Goal: Transaction & Acquisition: Purchase product/service

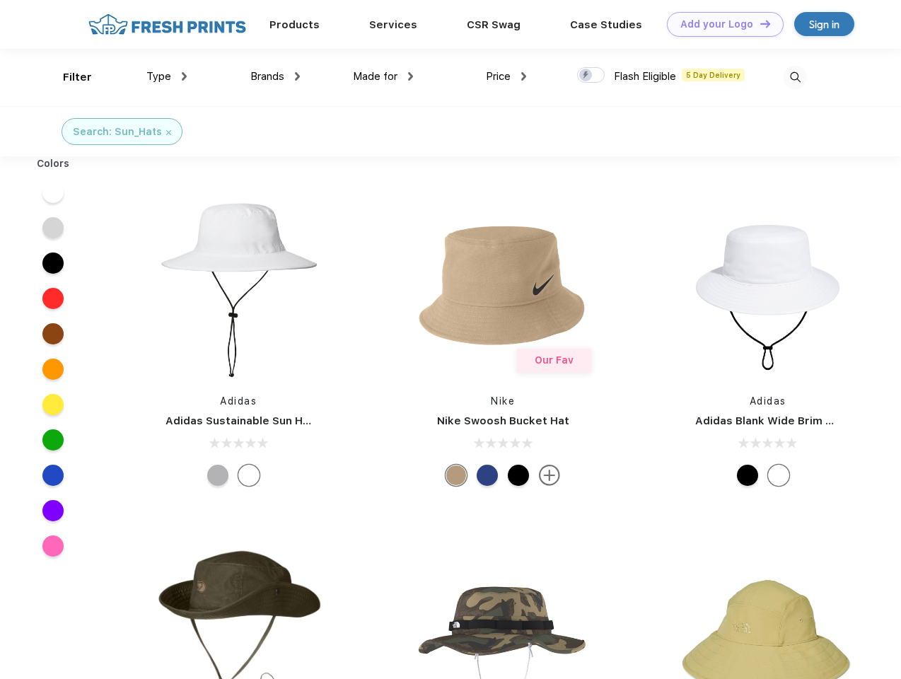
click at [720, 24] on link "Add your Logo Design Tool" at bounding box center [725, 24] width 117 height 25
click at [0, 0] on div "Design Tool" at bounding box center [0, 0] width 0 height 0
click at [759, 23] on link "Add your Logo Design Tool" at bounding box center [725, 24] width 117 height 25
click at [68, 77] on div "Filter" at bounding box center [77, 77] width 29 height 16
click at [167, 76] on span "Type" at bounding box center [158, 76] width 25 height 13
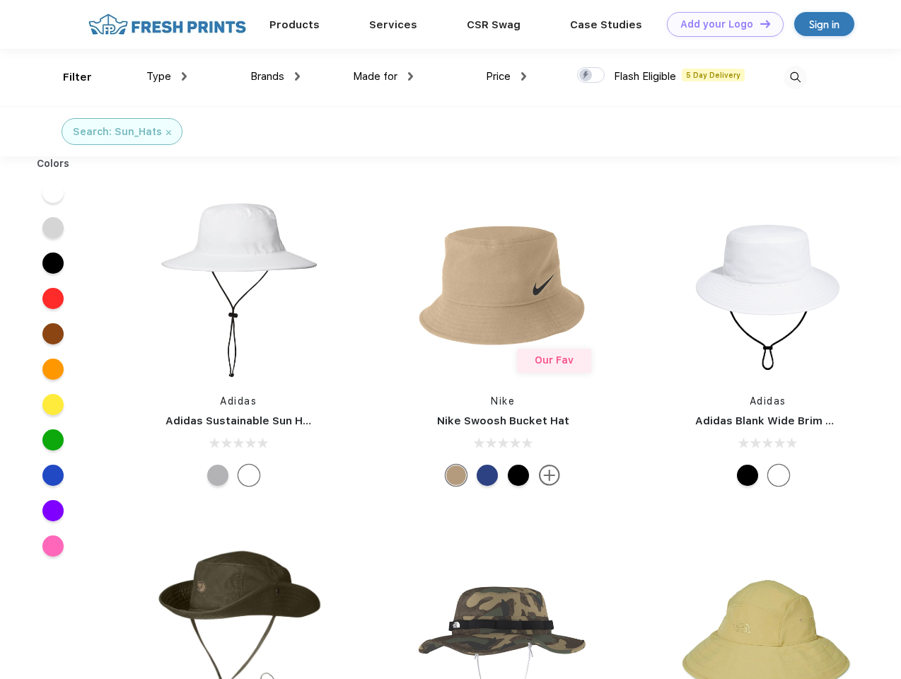
click at [275, 76] on span "Brands" at bounding box center [267, 76] width 34 height 13
click at [383, 76] on span "Made for" at bounding box center [375, 76] width 45 height 13
click at [506, 76] on span "Price" at bounding box center [498, 76] width 25 height 13
click at [591, 76] on div at bounding box center [591, 75] width 28 height 16
click at [586, 76] on input "checkbox" at bounding box center [581, 70] width 9 height 9
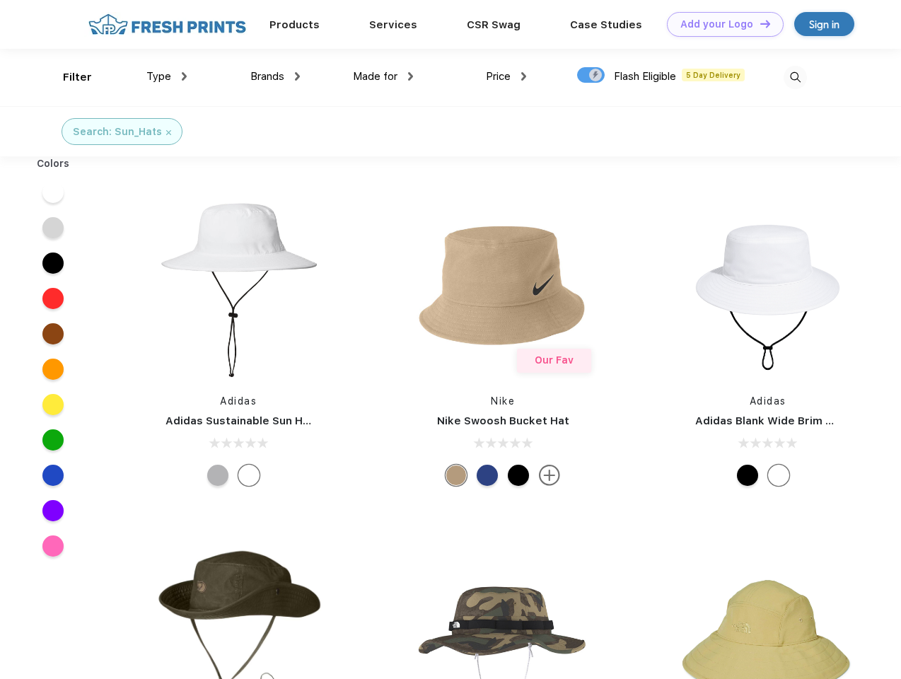
click at [795, 77] on img at bounding box center [795, 77] width 23 height 23
